Goal: Navigation & Orientation: Find specific page/section

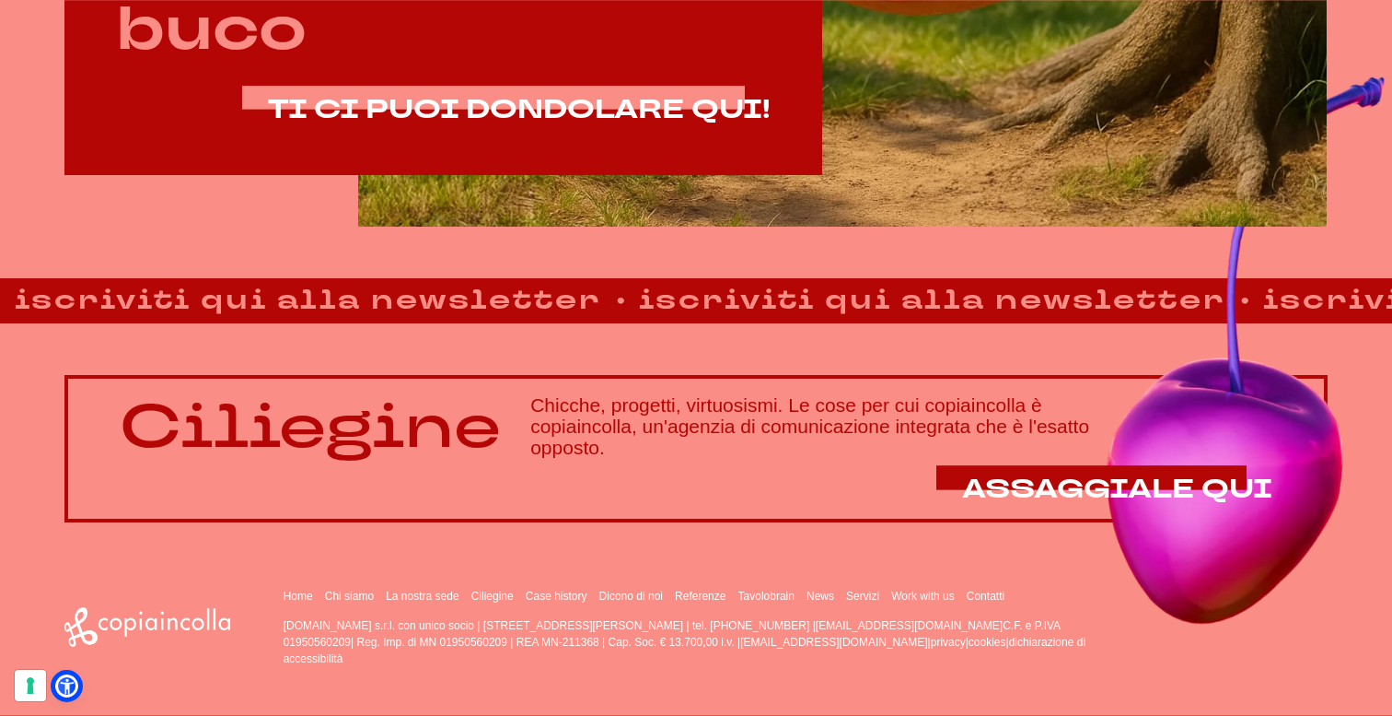
scroll to position [1240, 0]
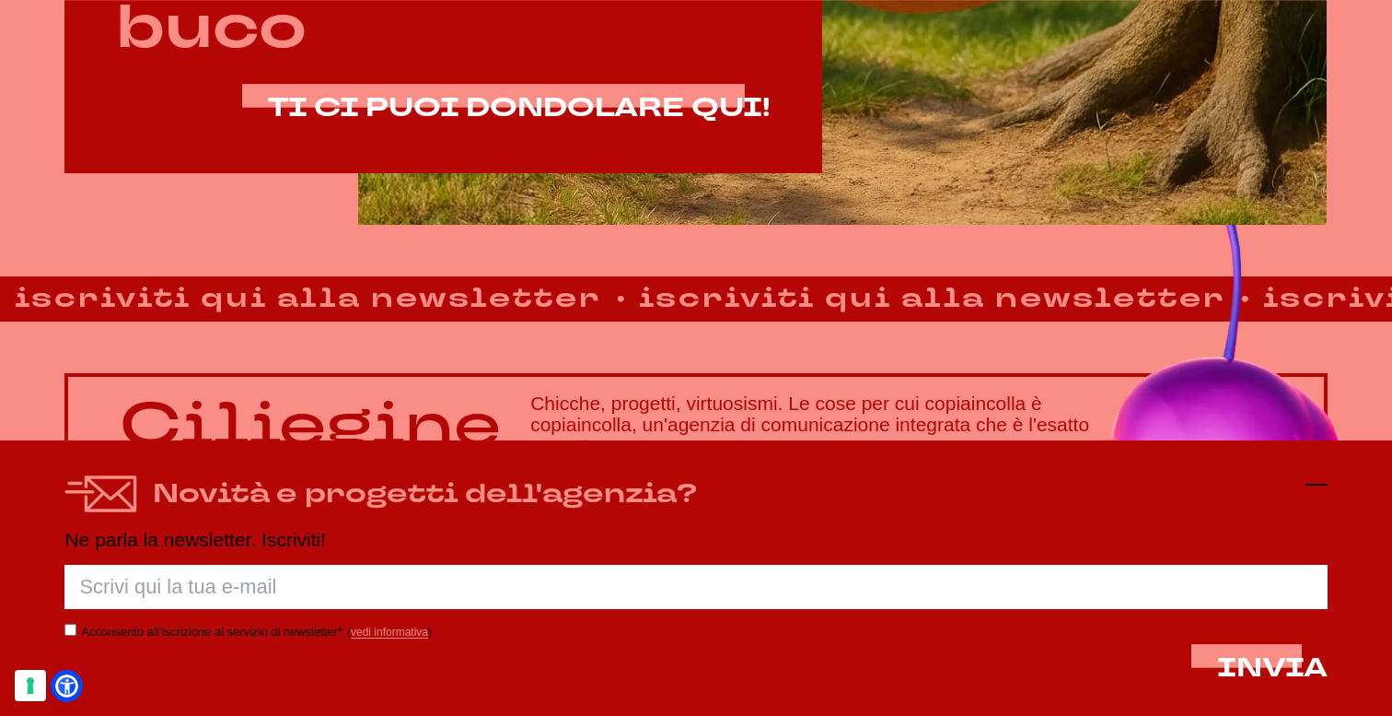
click at [1317, 484] on line at bounding box center [1317, 484] width 22 height 0
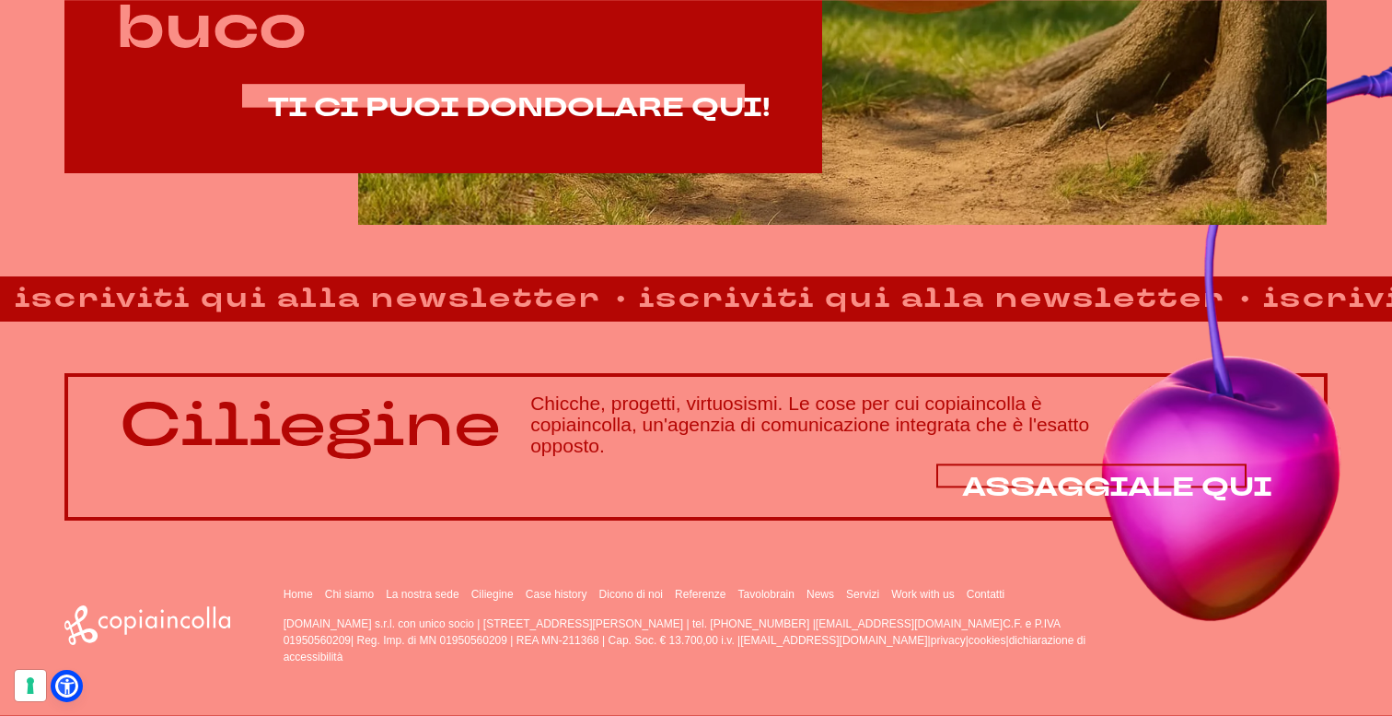
click at [1120, 476] on span "ASSAGGIALE QUI" at bounding box center [1117, 487] width 310 height 36
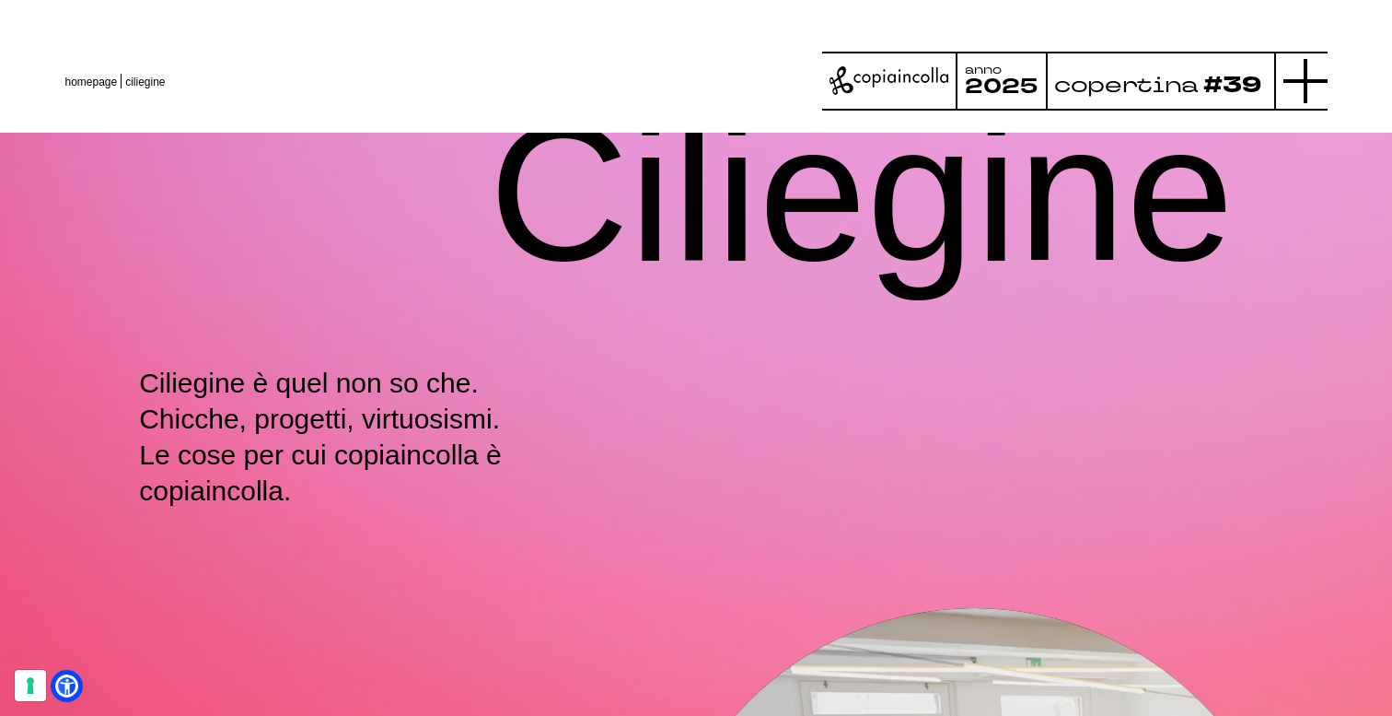
click at [1310, 75] on icon at bounding box center [1306, 81] width 44 height 44
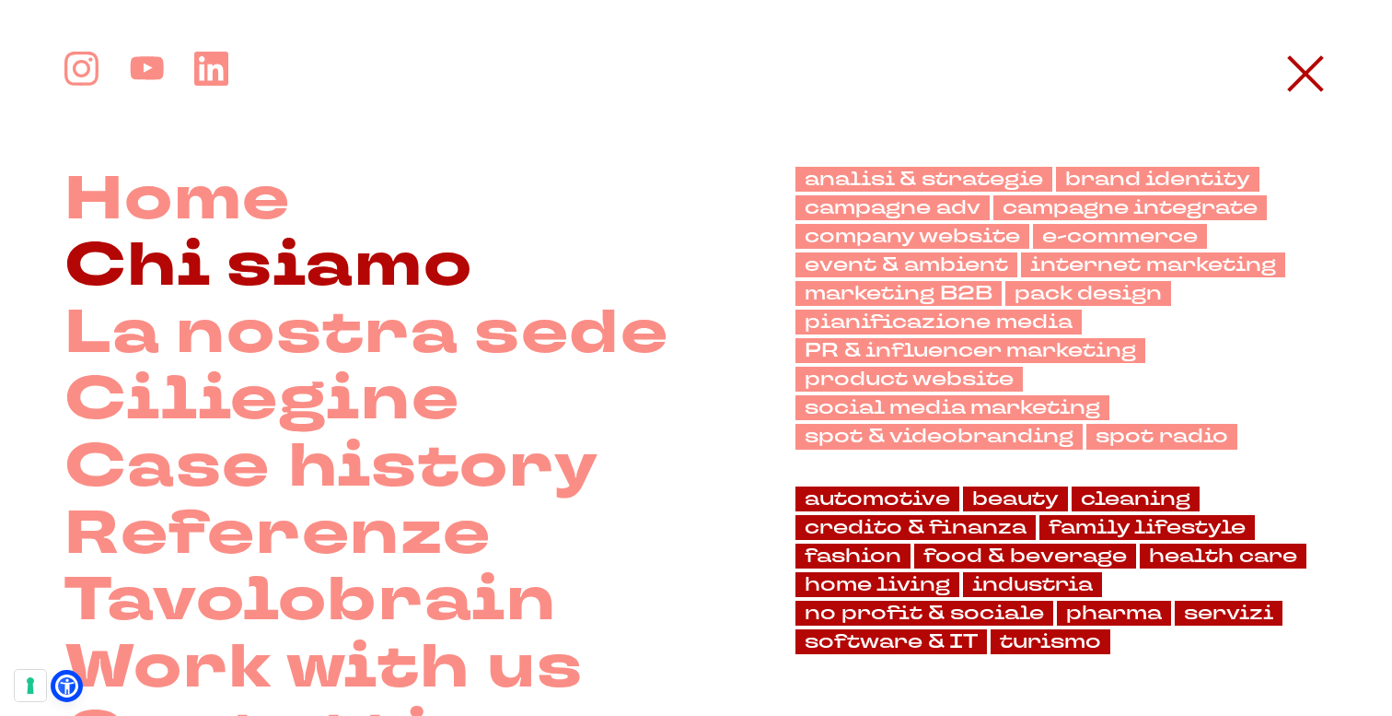
click at [378, 286] on link "Chi siamo" at bounding box center [268, 266] width 408 height 67
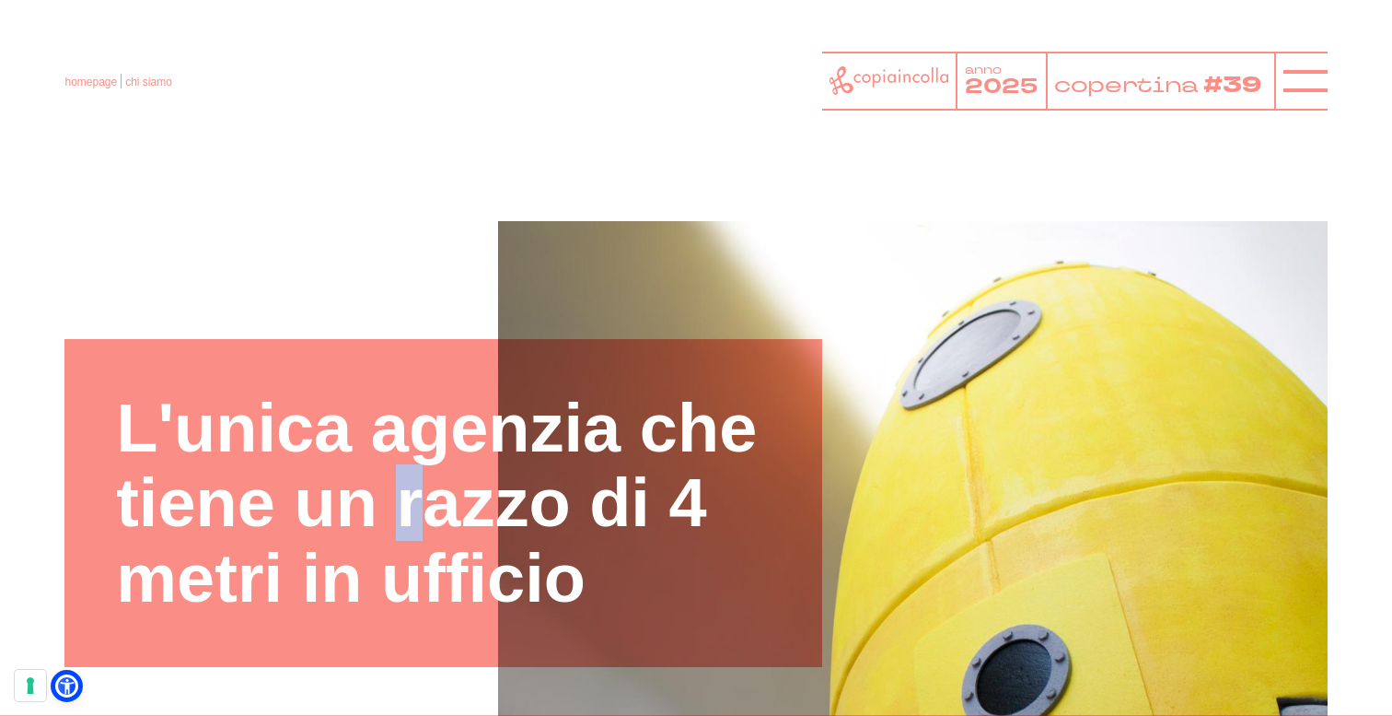
drag, startPoint x: 589, startPoint y: 487, endPoint x: 565, endPoint y: 494, distance: 25.7
click at [565, 494] on h1 "L'unica agenzia che tiene un razzo di 4 metri in ufficio" at bounding box center [443, 502] width 655 height 225
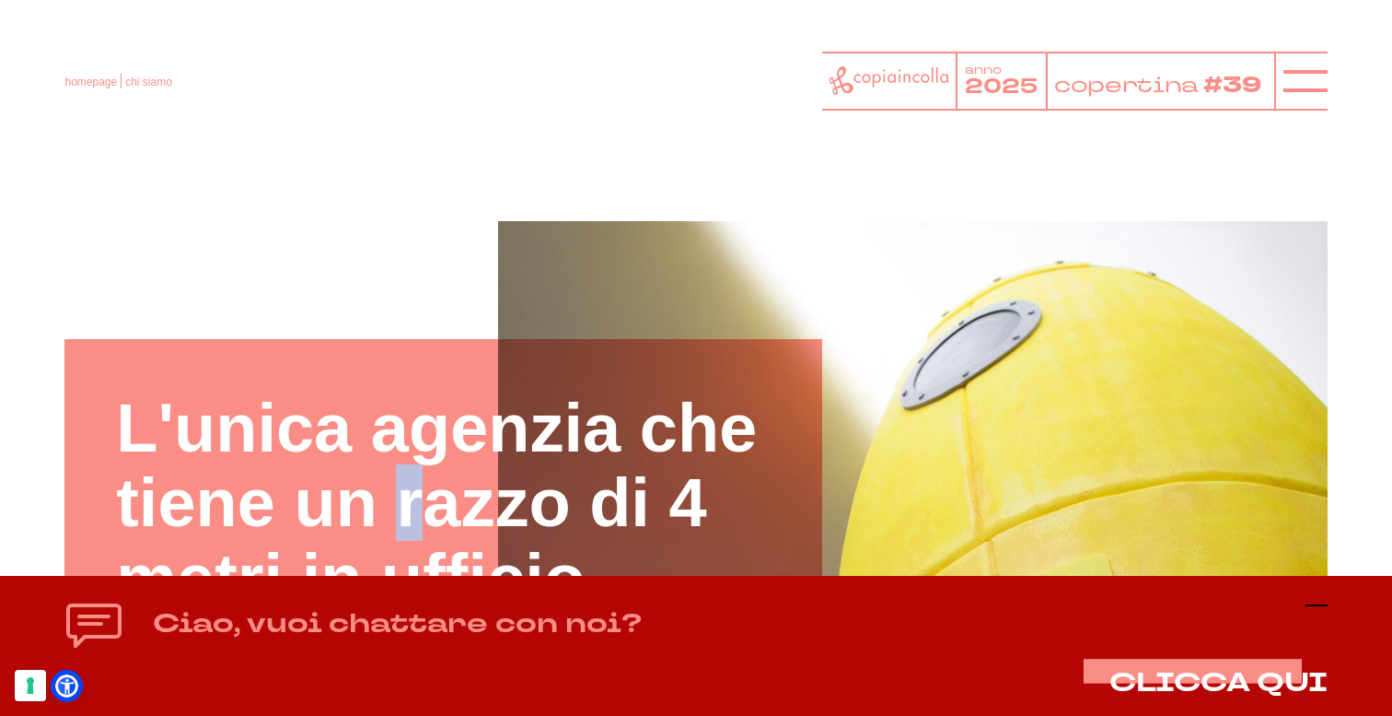
click at [1323, 612] on icon at bounding box center [1317, 605] width 22 height 22
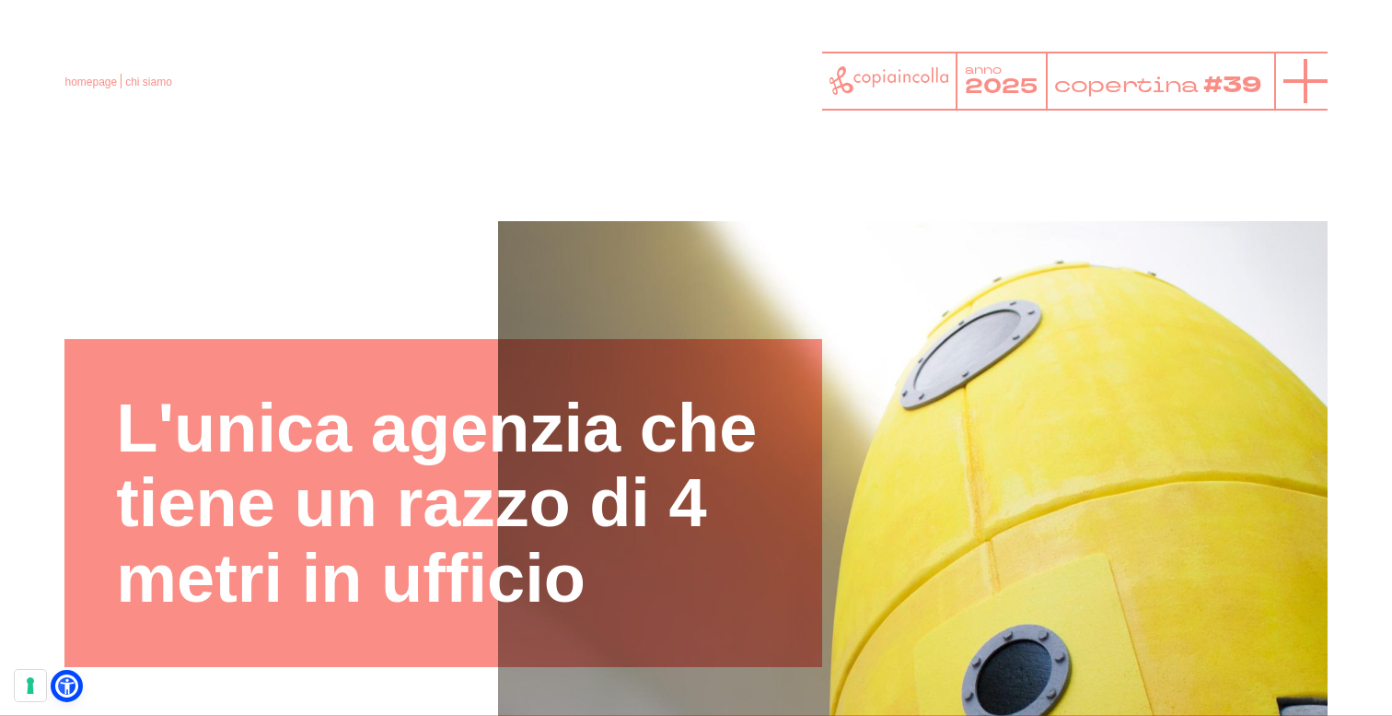
click at [1319, 87] on icon at bounding box center [1306, 81] width 44 height 44
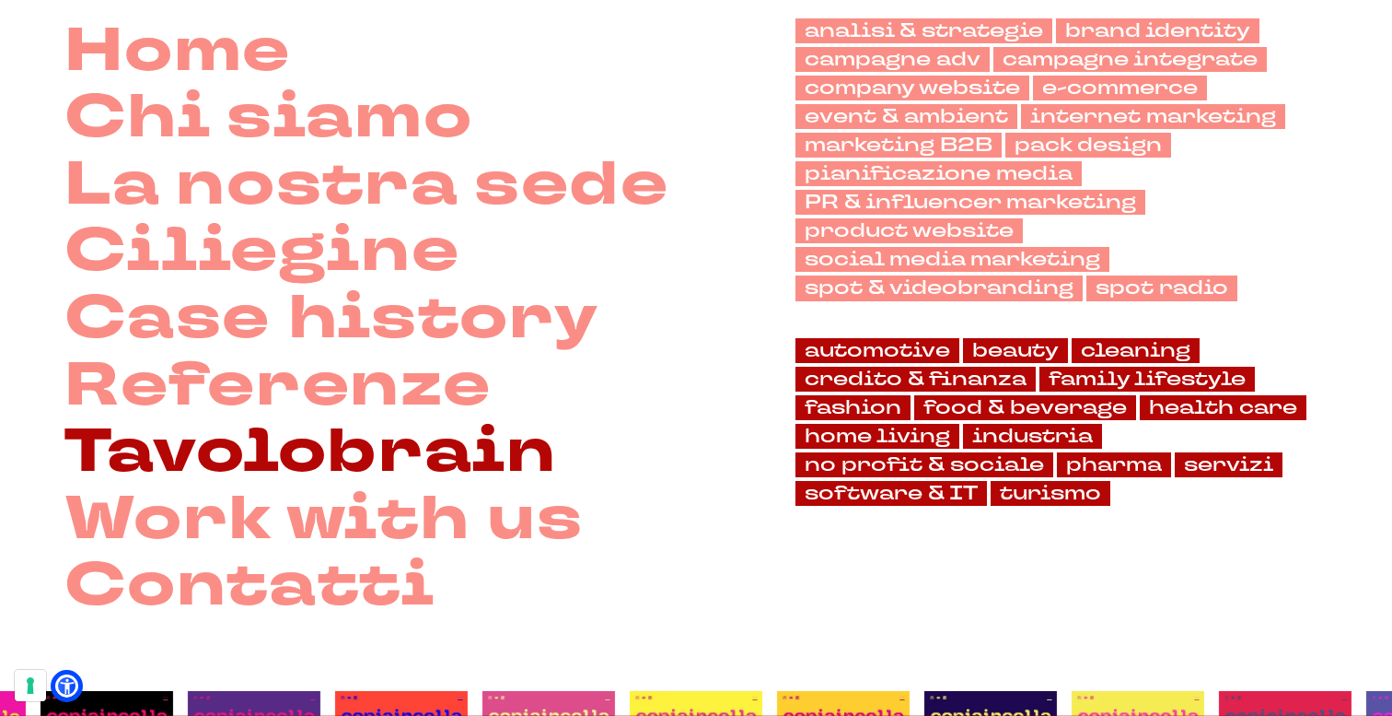
scroll to position [68, 0]
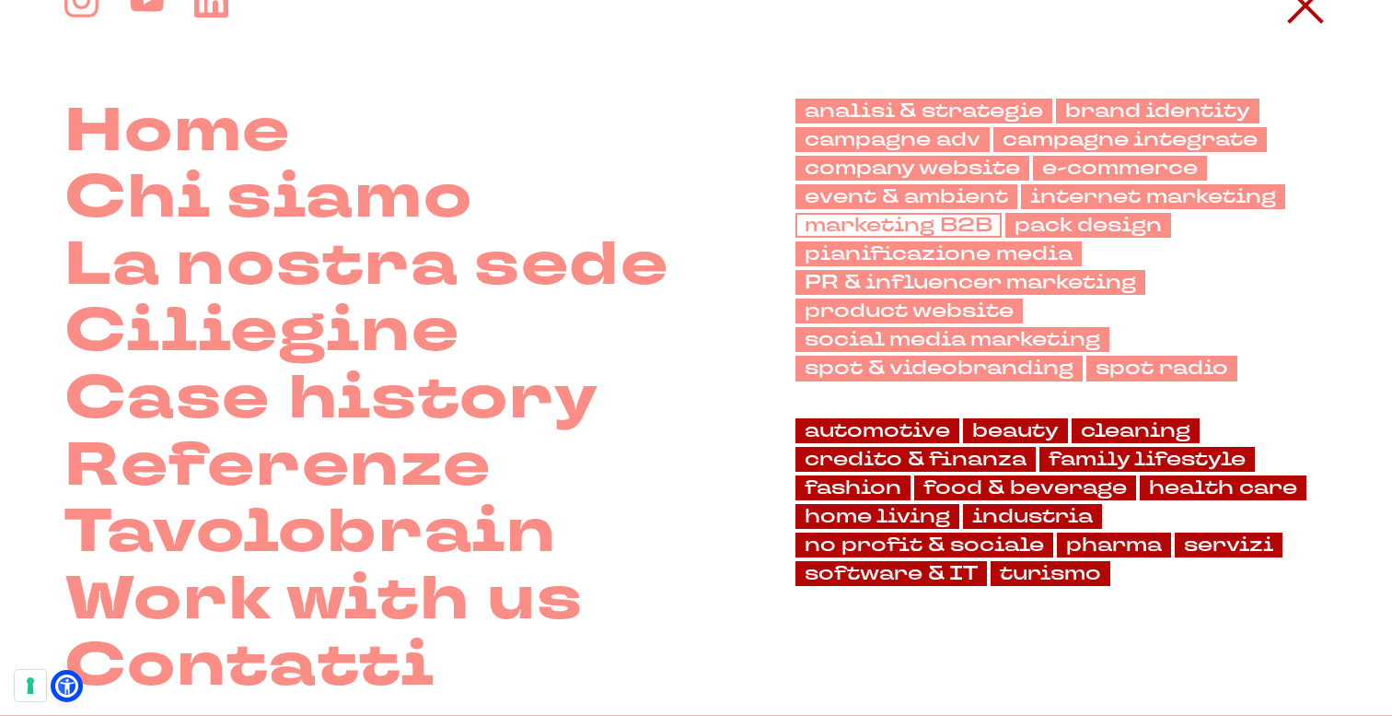
click at [893, 226] on link "marketing B2B" at bounding box center [899, 225] width 206 height 25
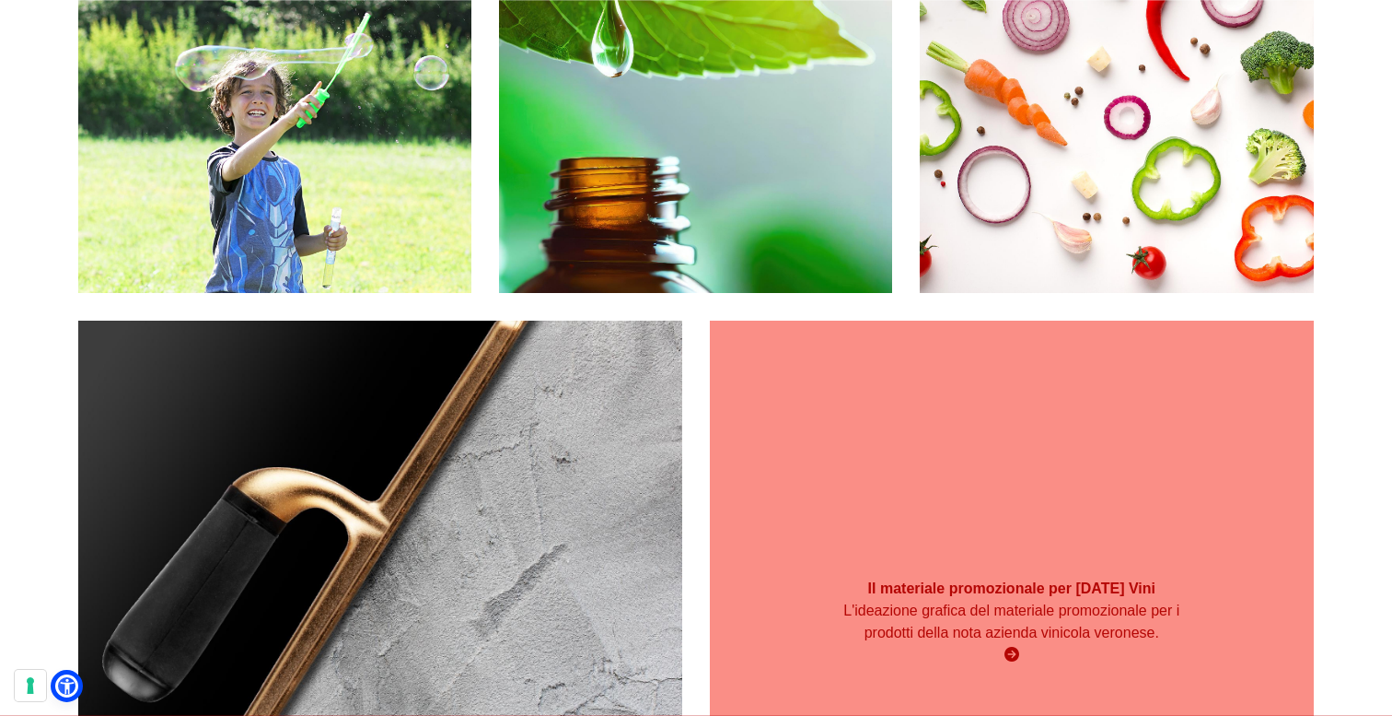
scroll to position [551, 0]
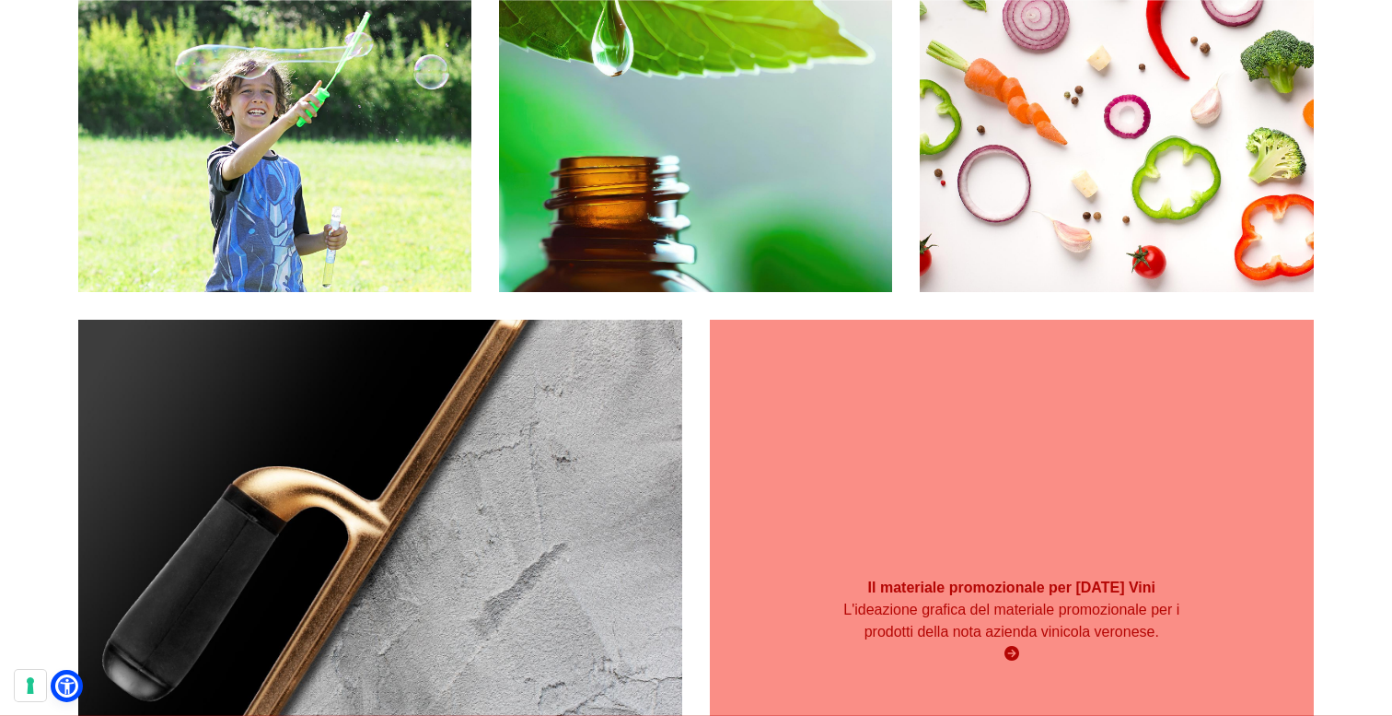
click at [961, 556] on div "Il materiale promozionale per [DATE] Vini L'ideazione grafica del materiale pro…" at bounding box center [1012, 622] width 604 height 604
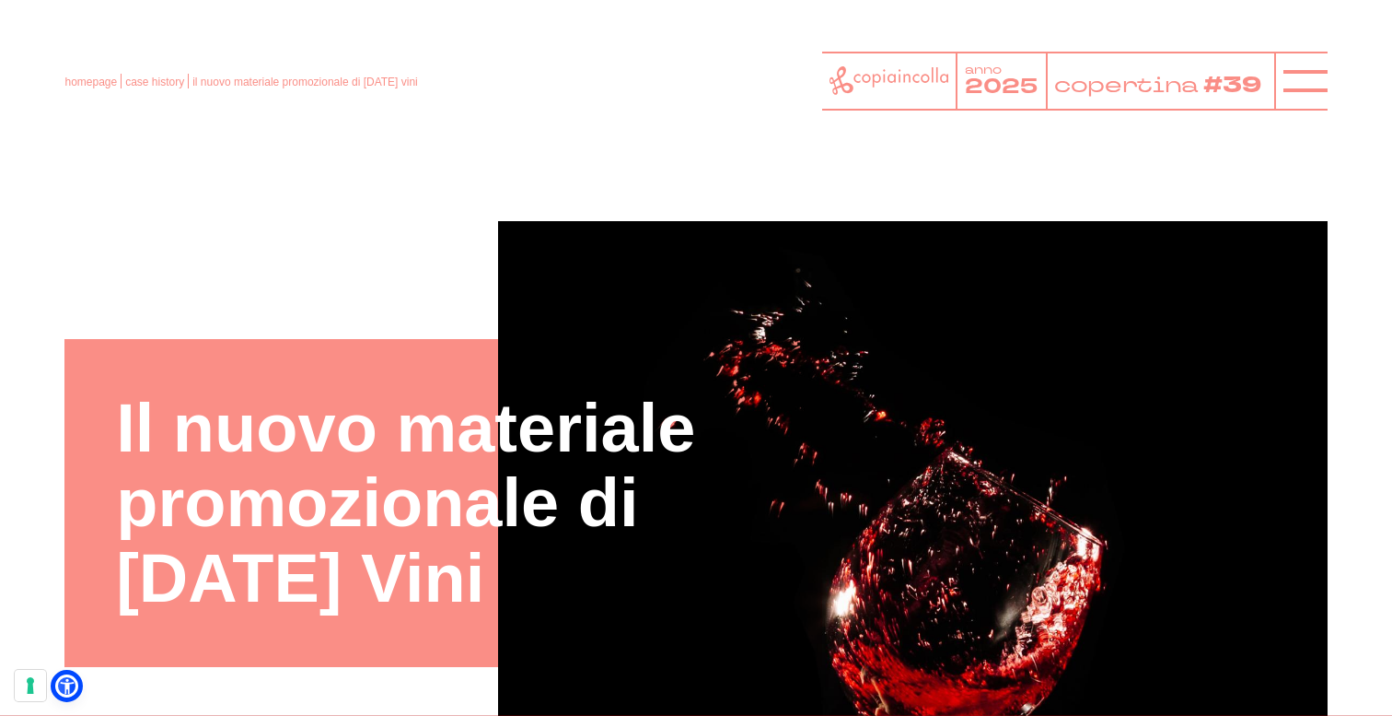
click at [888, 83] on icon at bounding box center [889, 80] width 119 height 29
